Goal: Task Accomplishment & Management: Use online tool/utility

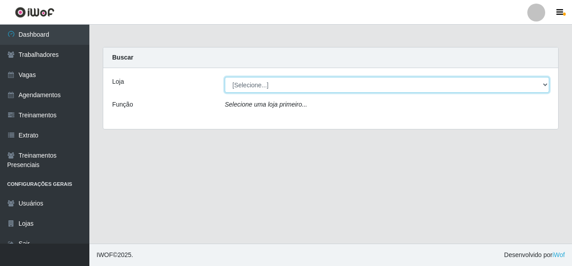
click at [284, 84] on select "[Selecione...] Rede Econômico - Malvinas Rede Econômico - Prata" at bounding box center [387, 85] width 325 height 16
select select "194"
click at [225, 77] on select "[Selecione...] Rede Econômico - Malvinas Rede Econômico - Prata" at bounding box center [387, 85] width 325 height 16
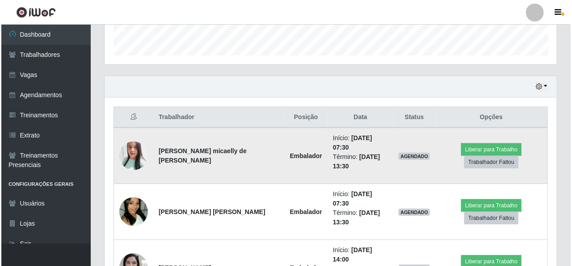
scroll to position [268, 0]
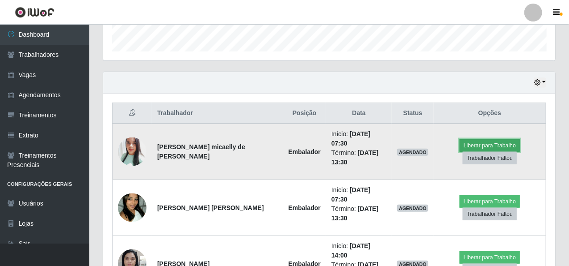
click at [484, 139] on button "Liberar para Trabalho" at bounding box center [490, 145] width 60 height 13
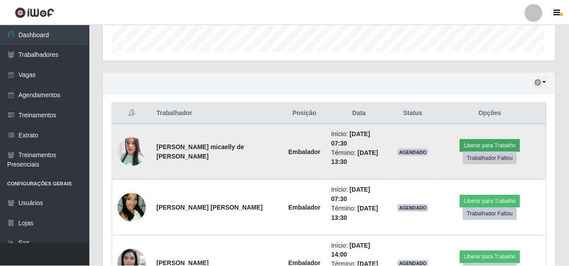
scroll to position [186, 449]
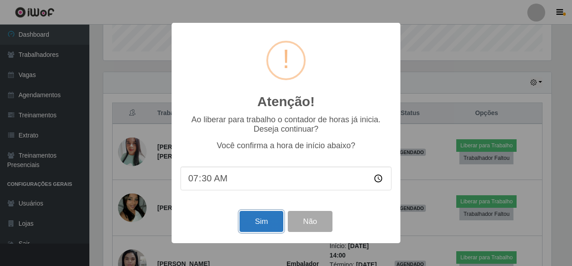
click at [263, 228] on button "Sim" at bounding box center [261, 221] width 43 height 21
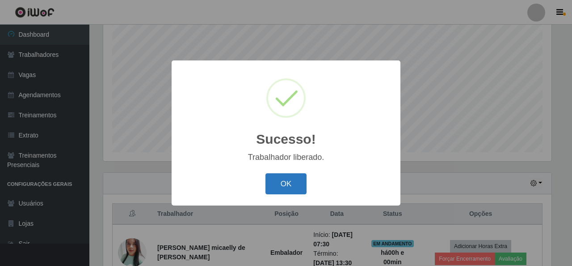
click at [285, 186] on button "OK" at bounding box center [287, 183] width 42 height 21
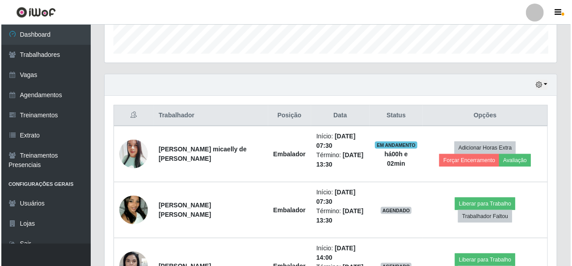
scroll to position [302, 0]
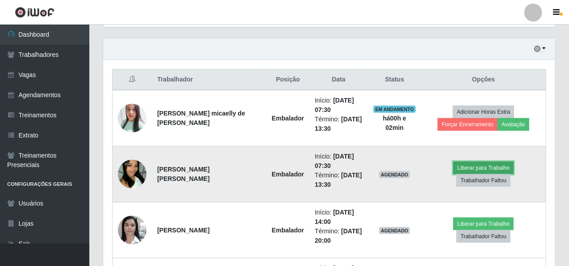
click at [454, 172] on button "Liberar para Trabalho" at bounding box center [484, 167] width 60 height 13
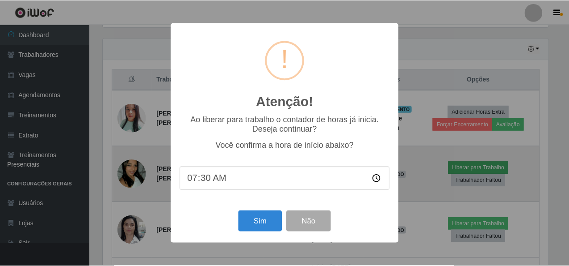
scroll to position [186, 449]
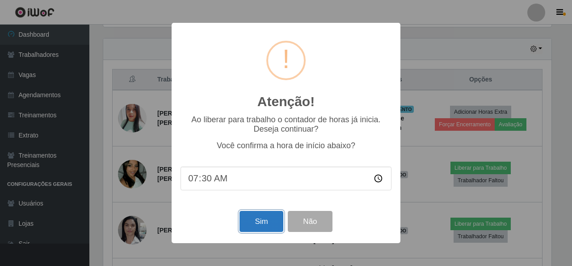
click at [263, 226] on button "Sim" at bounding box center [261, 221] width 43 height 21
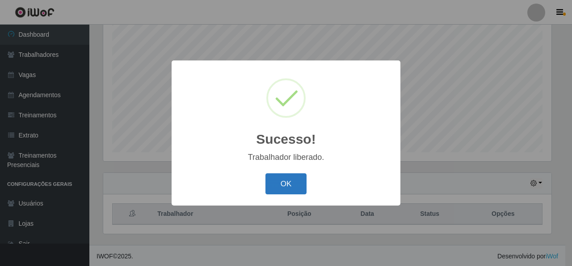
click at [293, 181] on button "OK" at bounding box center [287, 183] width 42 height 21
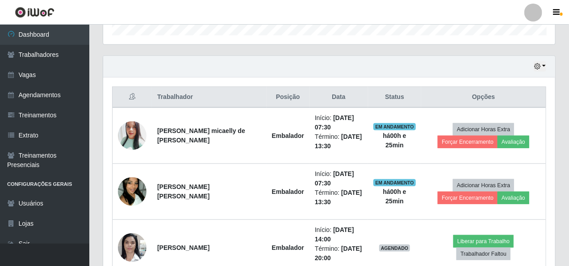
scroll to position [302, 0]
